Goal: Transaction & Acquisition: Purchase product/service

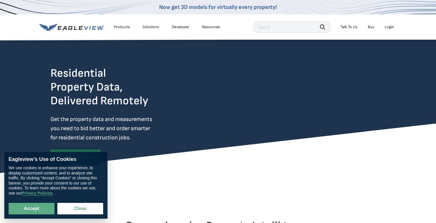
click at [374, 27] on link "Buy" at bounding box center [371, 26] width 7 height 5
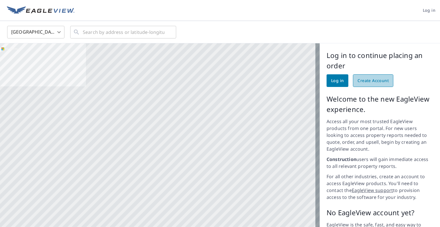
click at [368, 82] on span "Create Account" at bounding box center [373, 80] width 31 height 7
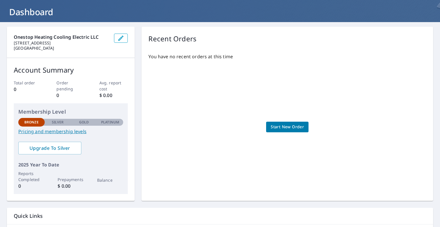
scroll to position [32, 0]
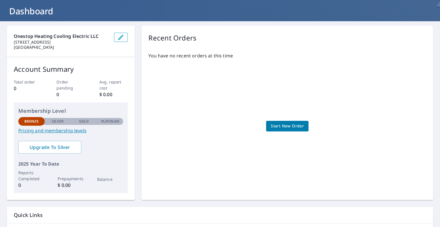
click at [69, 130] on link "Pricing and membership levels" at bounding box center [70, 130] width 105 height 7
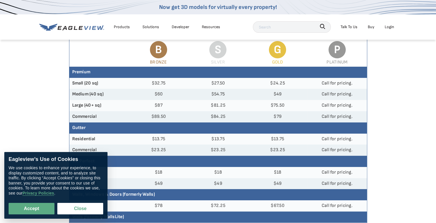
scroll to position [80, 0]
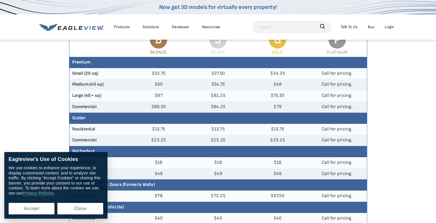
click at [37, 205] on button "Accept" at bounding box center [32, 207] width 46 height 11
checkbox input "true"
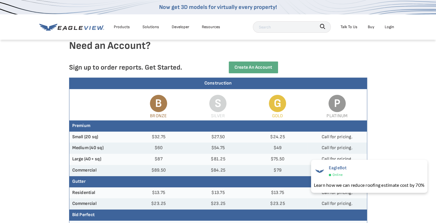
scroll to position [0, 0]
